Goal: Task Accomplishment & Management: Use online tool/utility

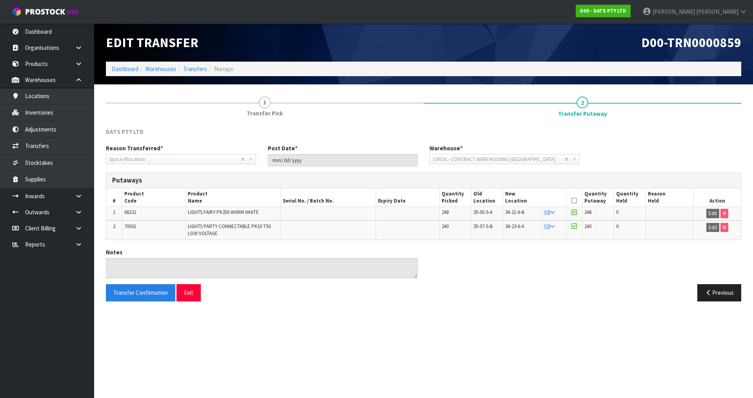
click at [131, 213] on span "68232" at bounding box center [130, 212] width 12 height 7
click at [130, 213] on span "68232" at bounding box center [130, 212] width 12 height 7
copy span "68232"
click at [77, 194] on icon at bounding box center [78, 196] width 7 height 6
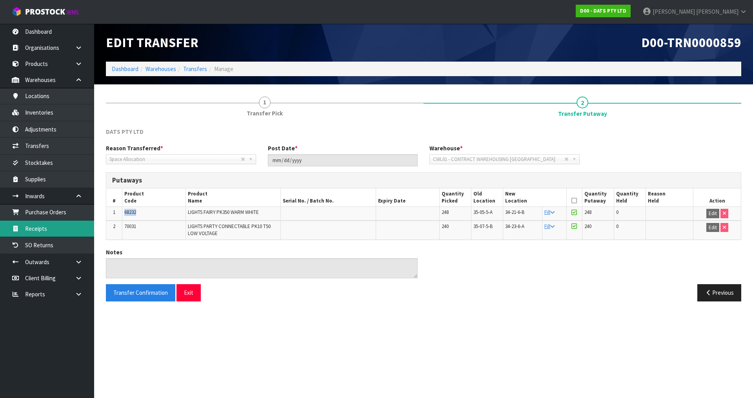
click at [50, 224] on link "Receipts" at bounding box center [47, 228] width 94 height 16
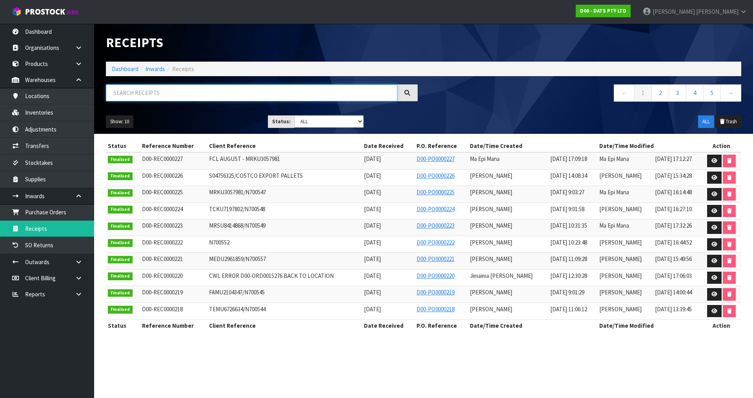
click at [204, 93] on input "text" at bounding box center [251, 92] width 291 height 17
paste input "68232"
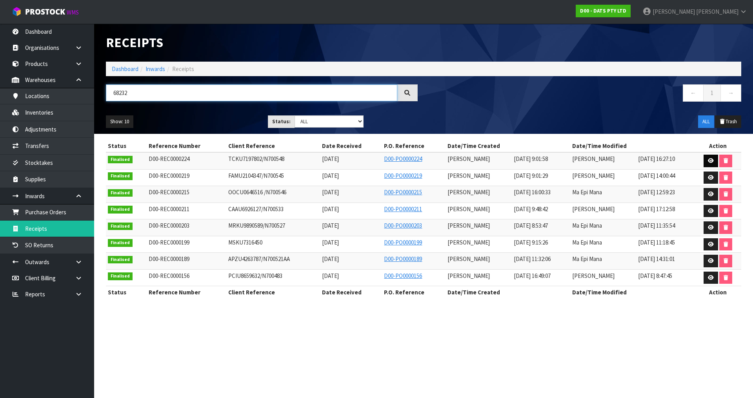
type input "68232"
click at [706, 162] on link at bounding box center [710, 161] width 15 height 13
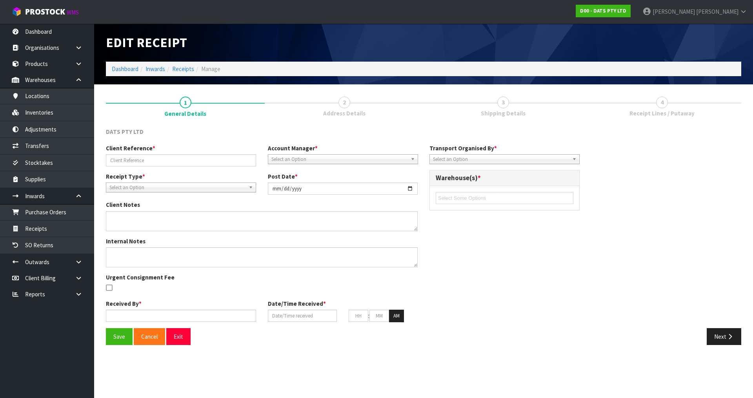
type input "TCKU7197802/N700548"
type input "[DATE]"
type textarea "VARIENCE 68802 EXPECTED 228 RECIEVED 234"
type textarea "SECOND CHECK BY MA"
type input "[PERSON_NAME]"
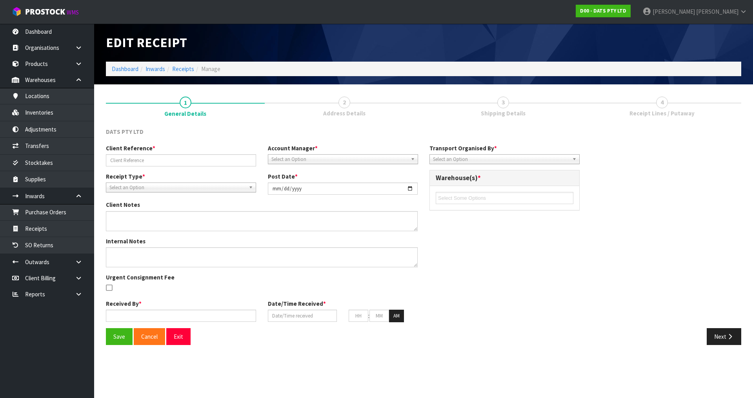
type input "[DATE]"
type input "09"
type input "01"
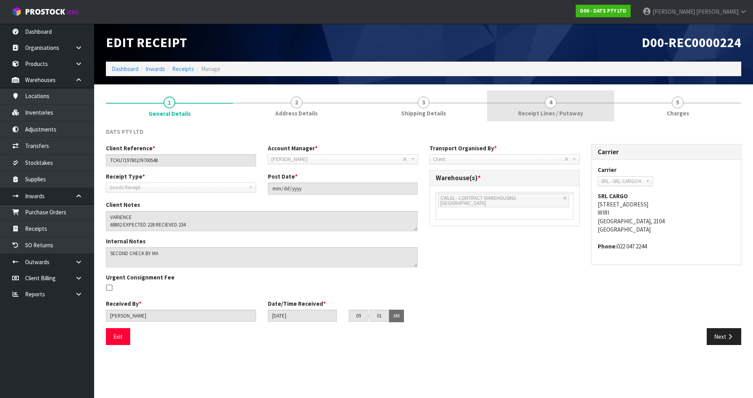
click at [561, 102] on link "4 Receipt Lines / Putaway" at bounding box center [550, 105] width 127 height 31
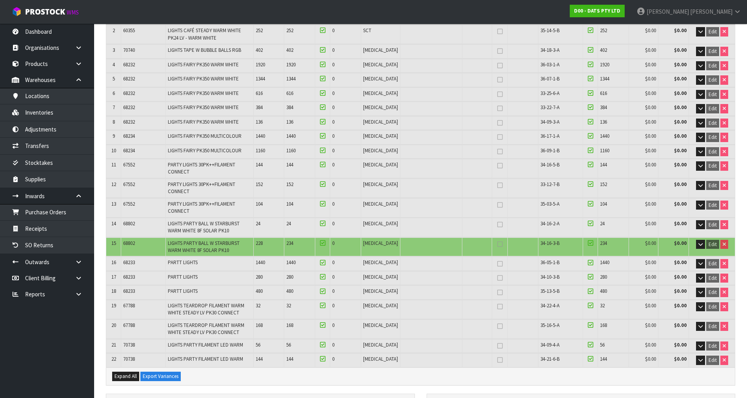
scroll to position [118, 0]
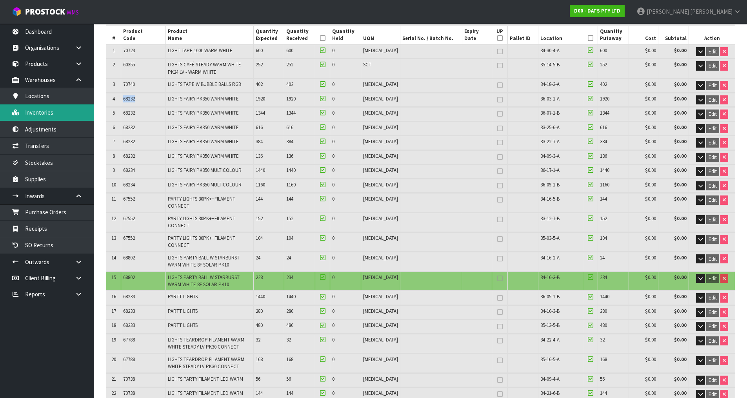
click at [49, 109] on link "Inventories" at bounding box center [47, 112] width 94 height 16
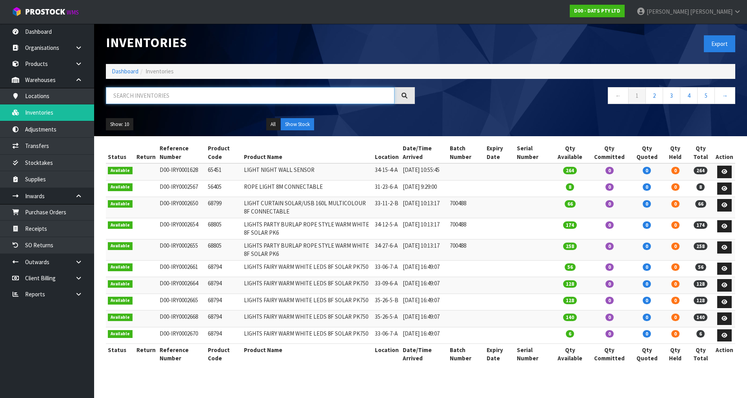
click at [216, 96] on input "text" at bounding box center [250, 95] width 289 height 17
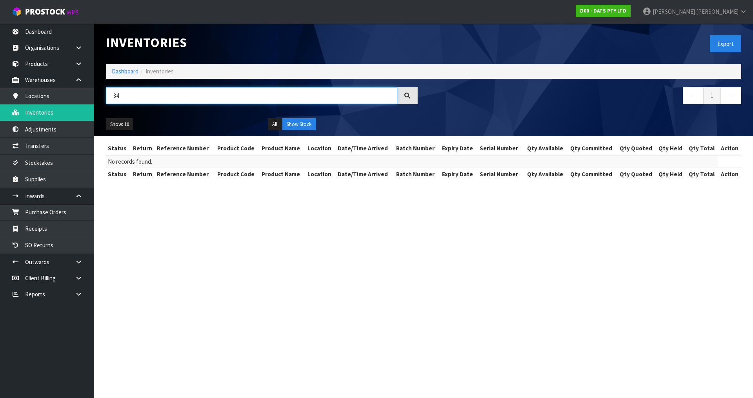
type input "3"
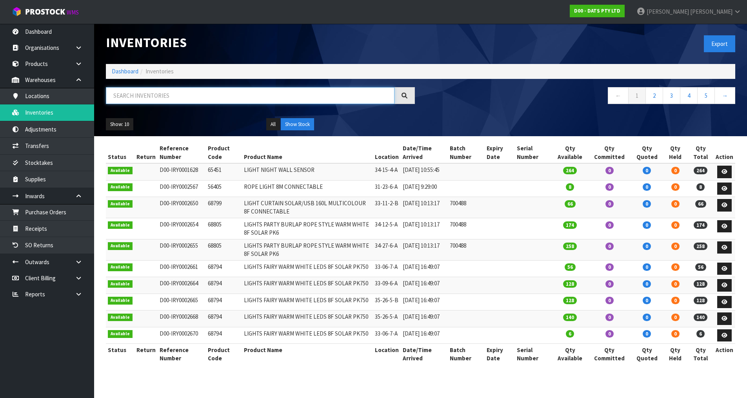
paste input "68232"
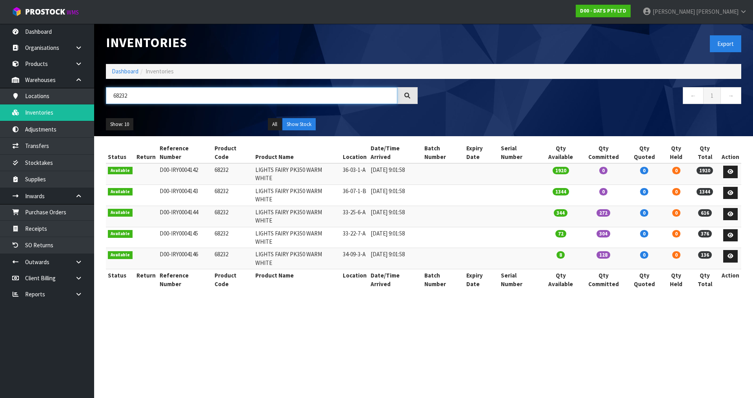
type input "68232"
click at [354, 205] on td "33-25-6-A" at bounding box center [355, 215] width 28 height 21
copy tr "33-25-6-A"
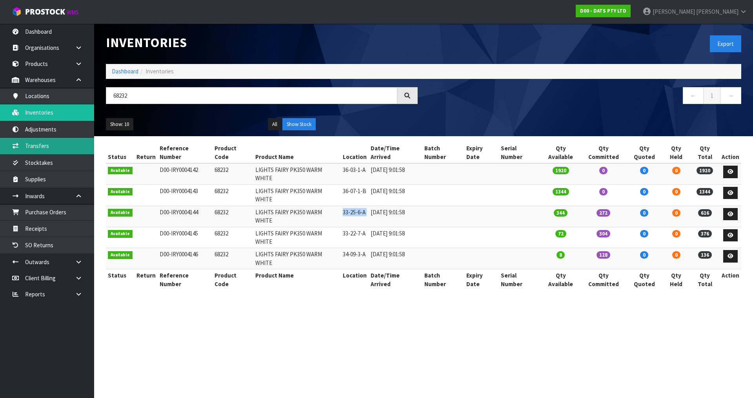
click at [60, 143] on link "Transfers" at bounding box center [47, 146] width 94 height 16
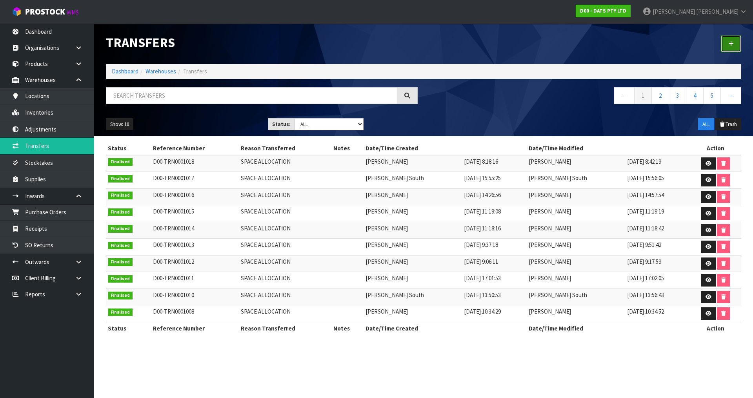
click at [735, 47] on link at bounding box center [731, 43] width 20 height 17
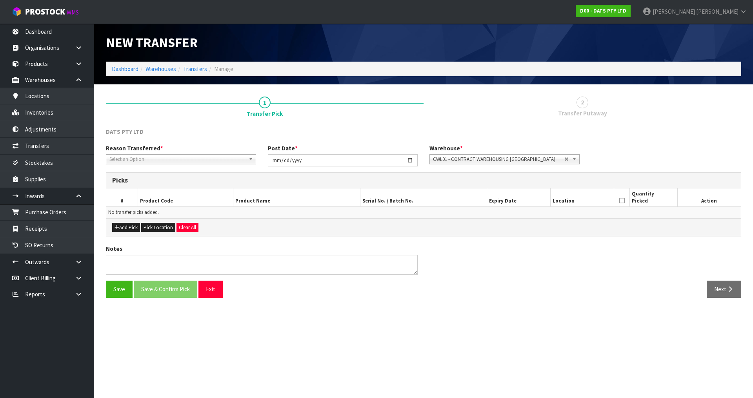
click at [171, 155] on span "Select an Option" at bounding box center [177, 159] width 136 height 9
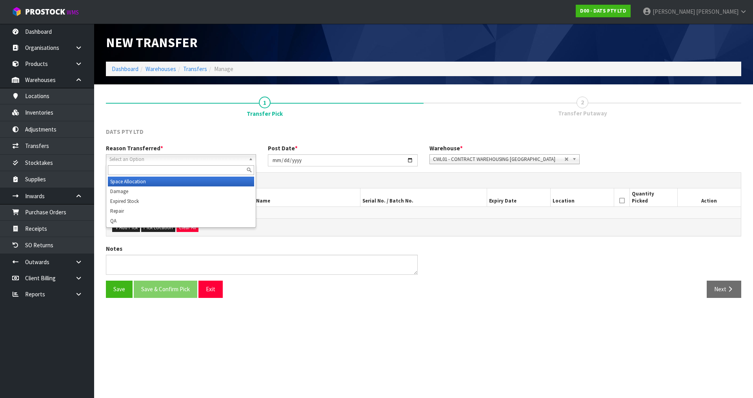
click at [149, 180] on li "Space Allocation" at bounding box center [181, 181] width 146 height 10
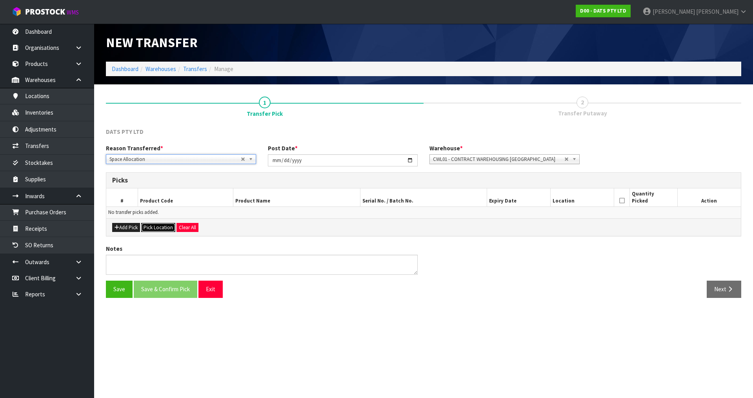
click at [153, 231] on button "Pick Location" at bounding box center [158, 227] width 34 height 9
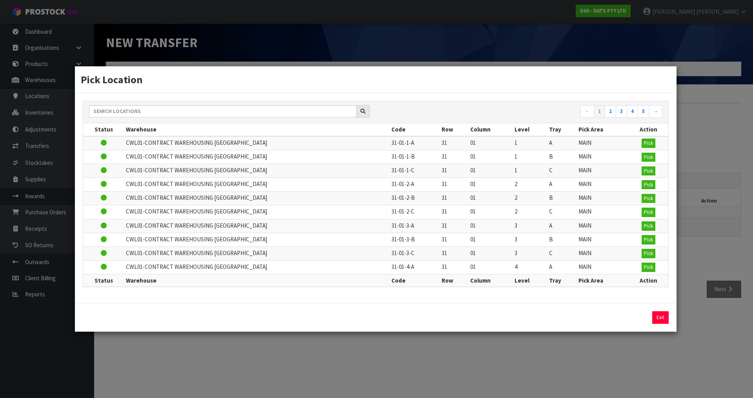
click at [170, 175] on td "CWL01-CONTRACT WAREHOUSING [GEOGRAPHIC_DATA]" at bounding box center [256, 171] width 265 height 14
click at [179, 103] on div "← 1 2 3 4 5 →" at bounding box center [375, 112] width 585 height 22
click at [179, 111] on input "text" at bounding box center [222, 111] width 267 height 12
paste input "33-25-6-A"
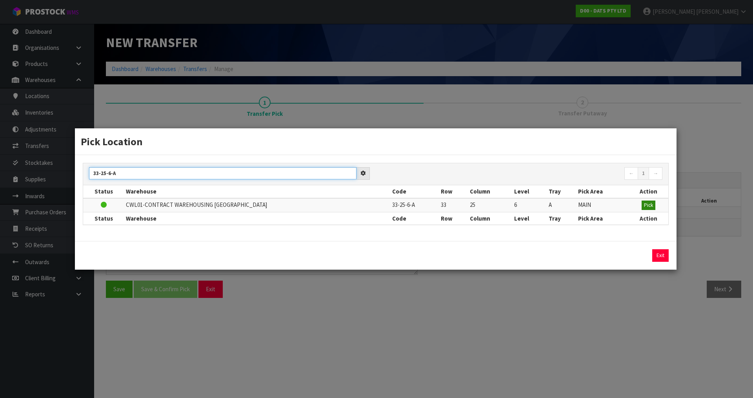
type input "33-25-6-A"
click at [646, 202] on span "Pick" at bounding box center [648, 205] width 9 height 7
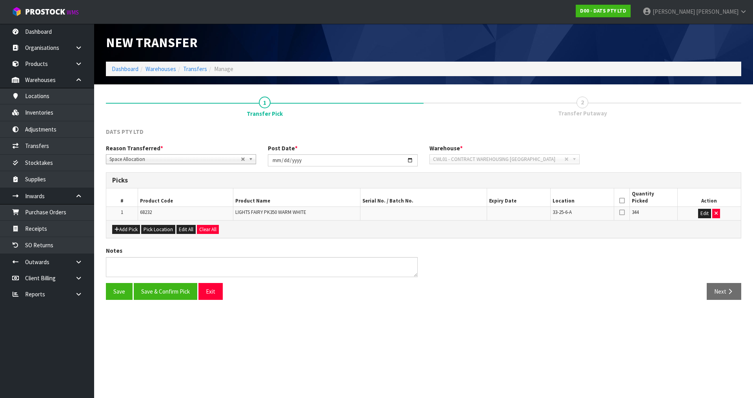
click at [619, 201] on icon at bounding box center [621, 200] width 5 height 0
click at [189, 290] on button "Save & Confirm Pick" at bounding box center [166, 291] width 64 height 17
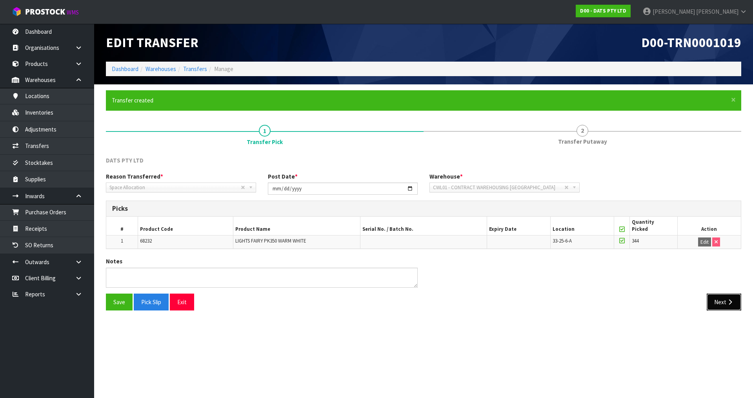
click at [723, 302] on button "Next" at bounding box center [724, 301] width 35 height 17
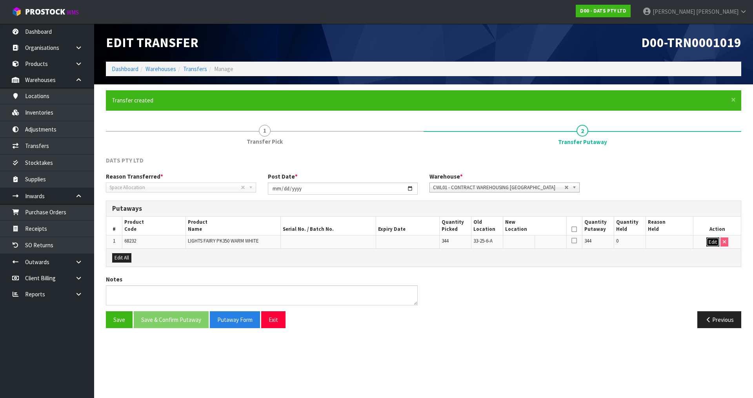
click at [713, 241] on button "Edit" at bounding box center [712, 241] width 13 height 9
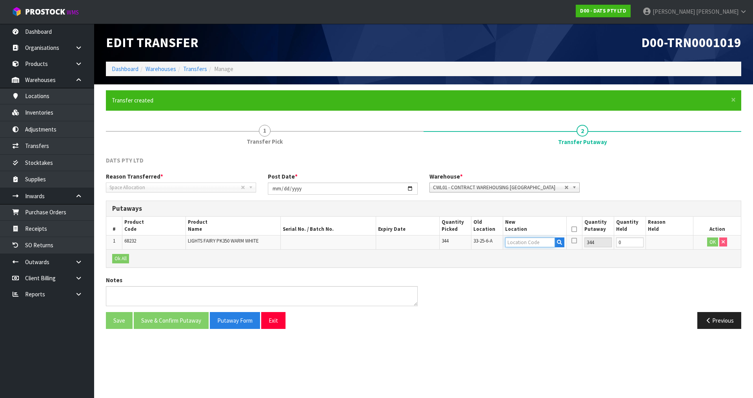
click at [536, 244] on input "text" at bounding box center [530, 242] width 50 height 10
paste input "33-25-6-A"
click at [519, 241] on input "33-25-6-A" at bounding box center [530, 242] width 50 height 10
click at [511, 243] on input "33-25-6-A" at bounding box center [530, 242] width 50 height 10
click at [510, 241] on input "33-25-6-A" at bounding box center [530, 242] width 50 height 10
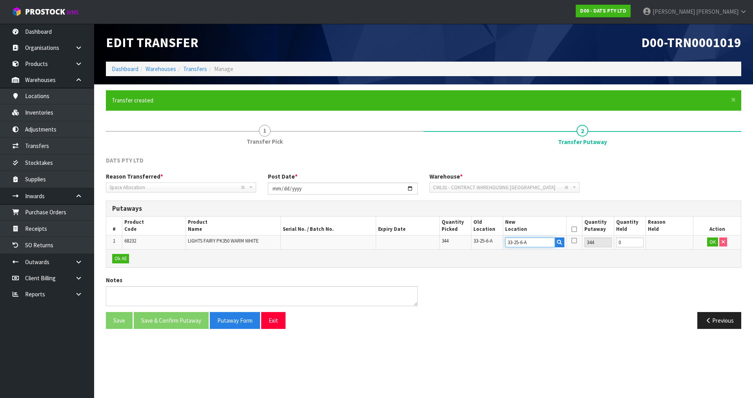
click at [512, 242] on input "33-25-6-A" at bounding box center [530, 242] width 50 height 10
type input "34-25-6-A"
click at [709, 244] on button "OK" at bounding box center [712, 241] width 11 height 9
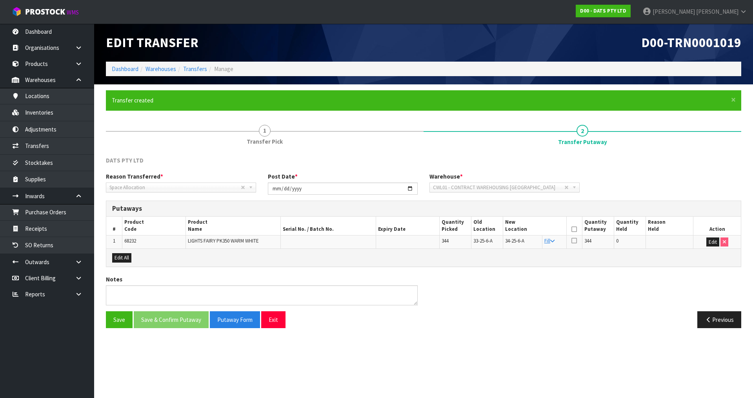
click at [578, 230] on th at bounding box center [574, 225] width 16 height 18
click at [576, 229] on icon at bounding box center [573, 229] width 5 height 0
click at [196, 324] on button "Save & Confirm Putaway" at bounding box center [171, 319] width 75 height 17
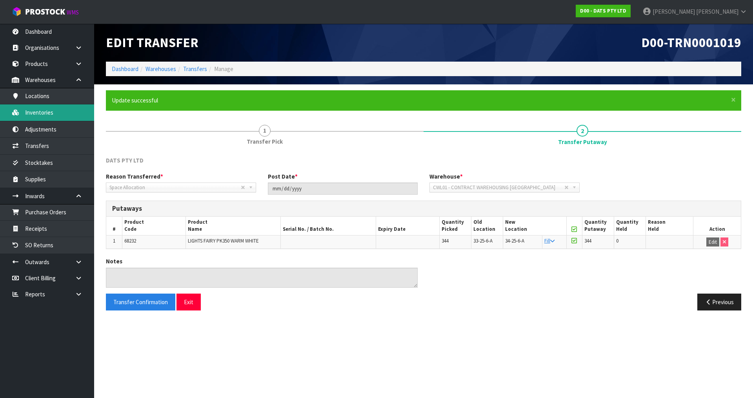
click at [65, 115] on link "Inventories" at bounding box center [47, 112] width 94 height 16
